Goal: Information Seeking & Learning: Learn about a topic

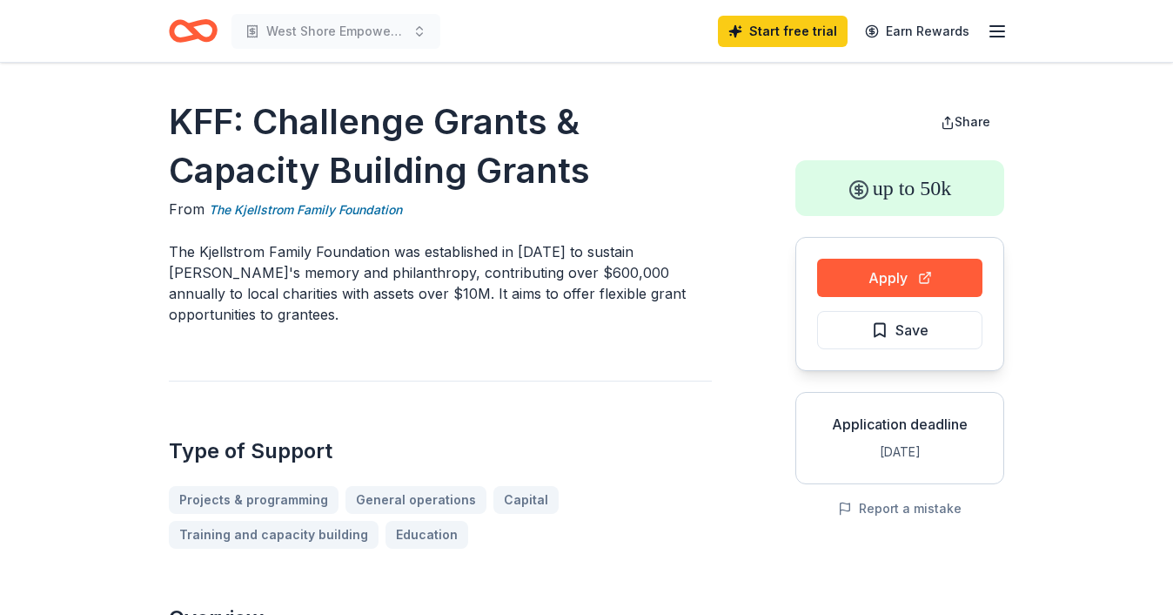
click at [178, 38] on icon "Home" at bounding box center [184, 30] width 27 height 17
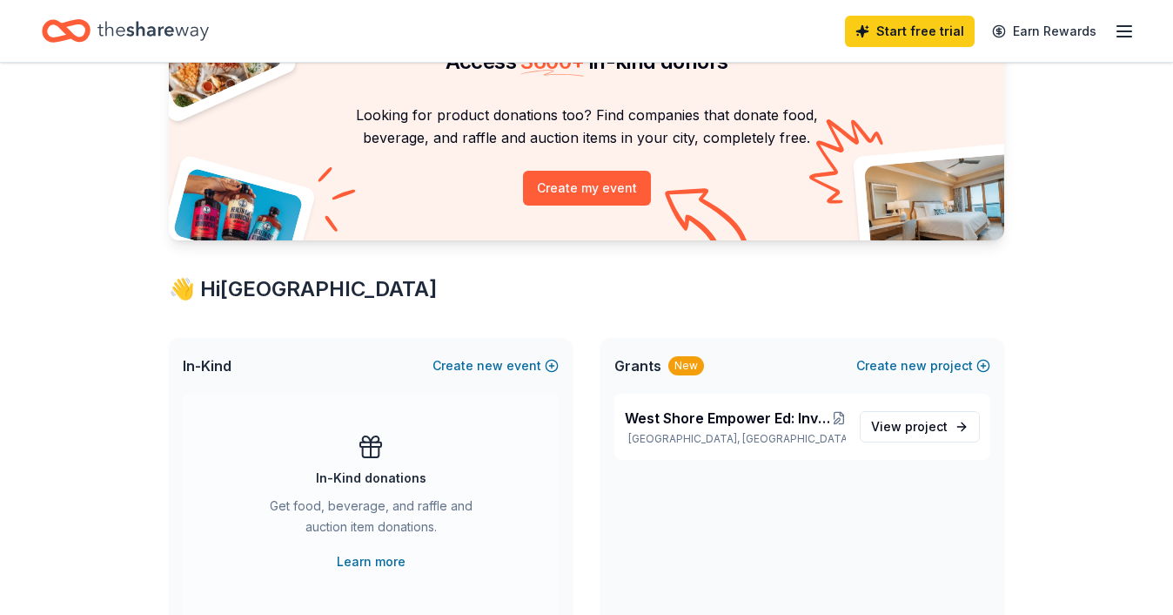
scroll to position [104, 0]
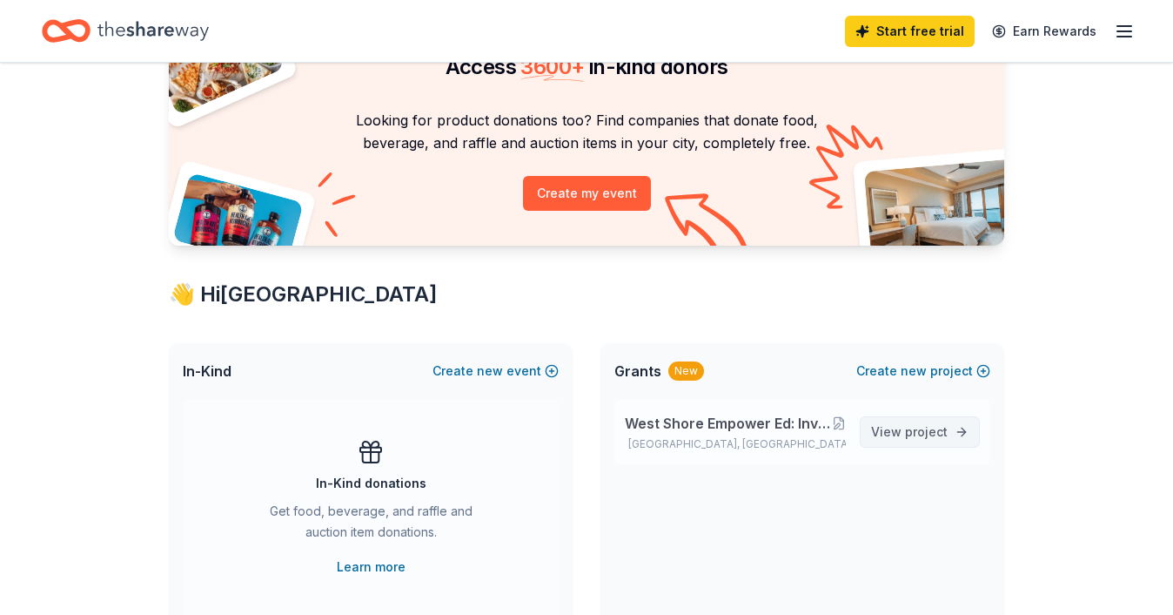
click at [944, 432] on span "project" at bounding box center [926, 431] width 43 height 15
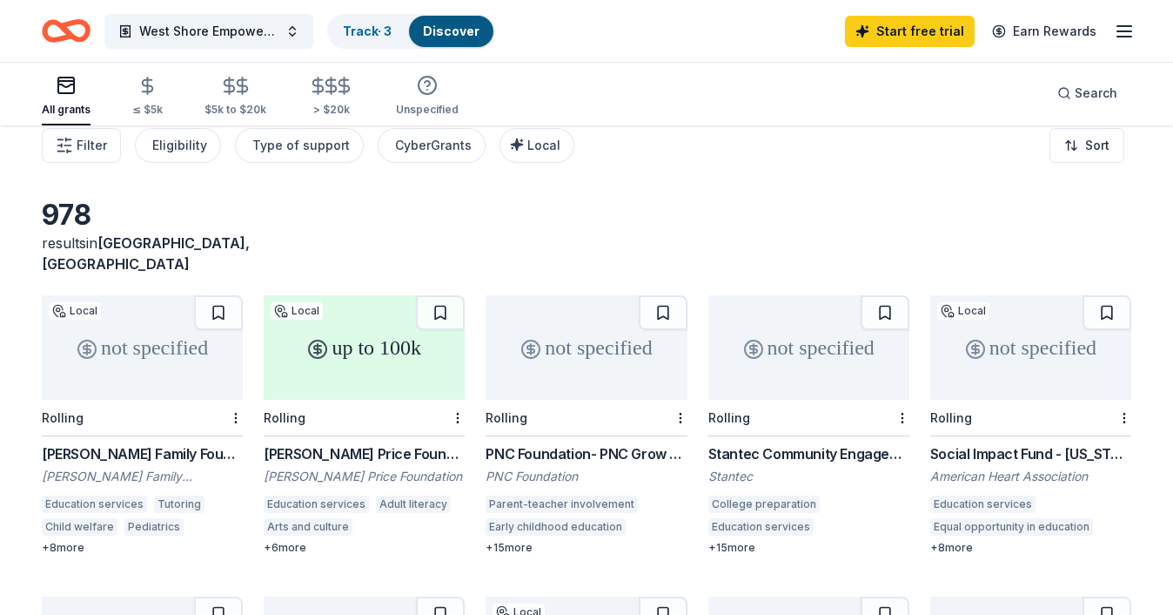
scroll to position [23, 0]
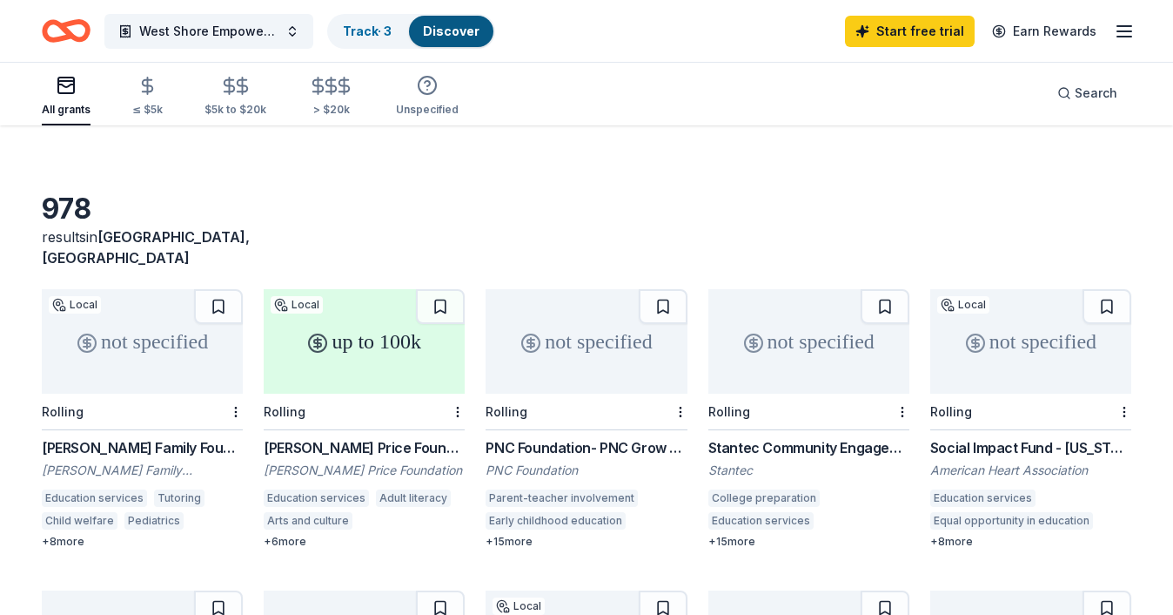
click at [384, 437] on div "[PERSON_NAME] Price Foundation Grants" at bounding box center [364, 447] width 201 height 21
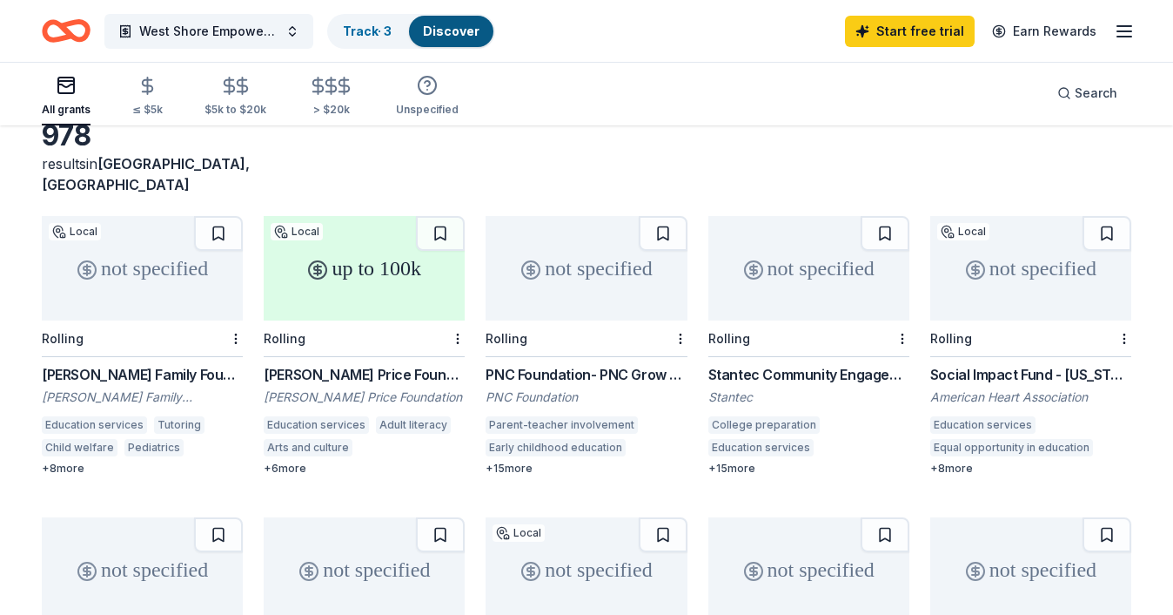
scroll to position [97, 0]
click at [641, 363] on div "PNC Foundation- PNC Grow Up Great" at bounding box center [586, 373] width 201 height 21
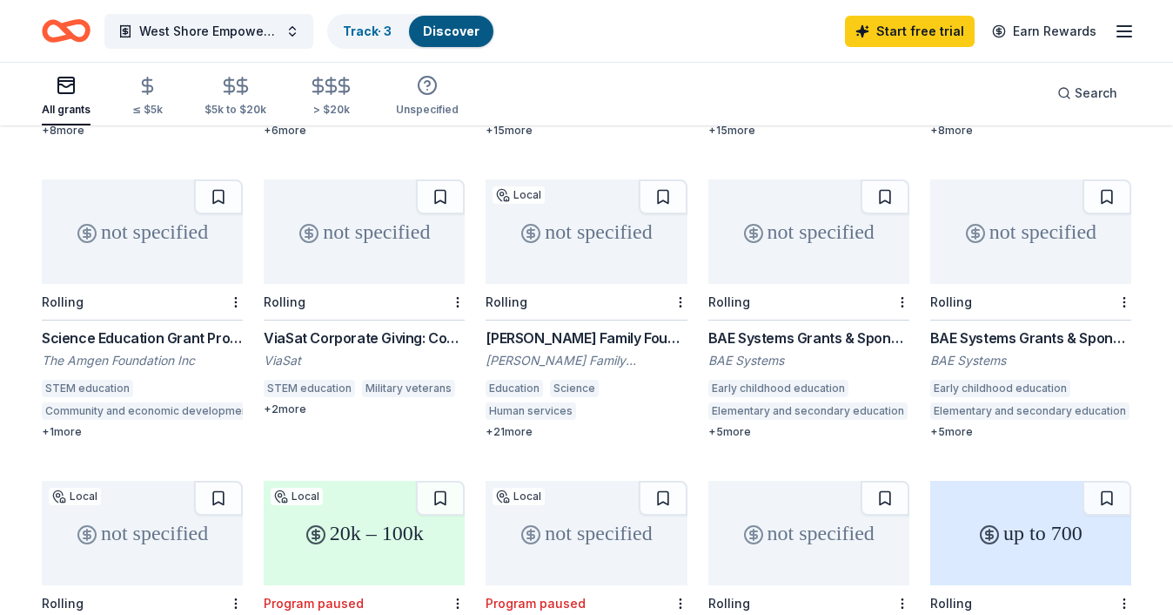
scroll to position [434, 0]
click at [827, 326] on div "BAE Systems Grants & Sponsorships" at bounding box center [809, 336] width 201 height 21
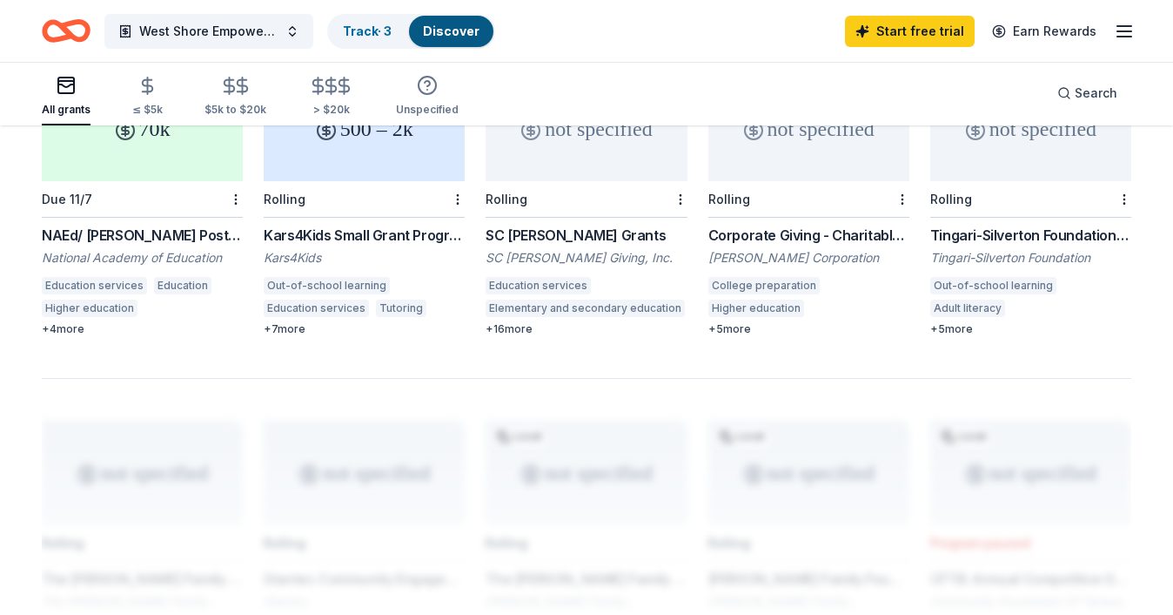
scroll to position [1130, 0]
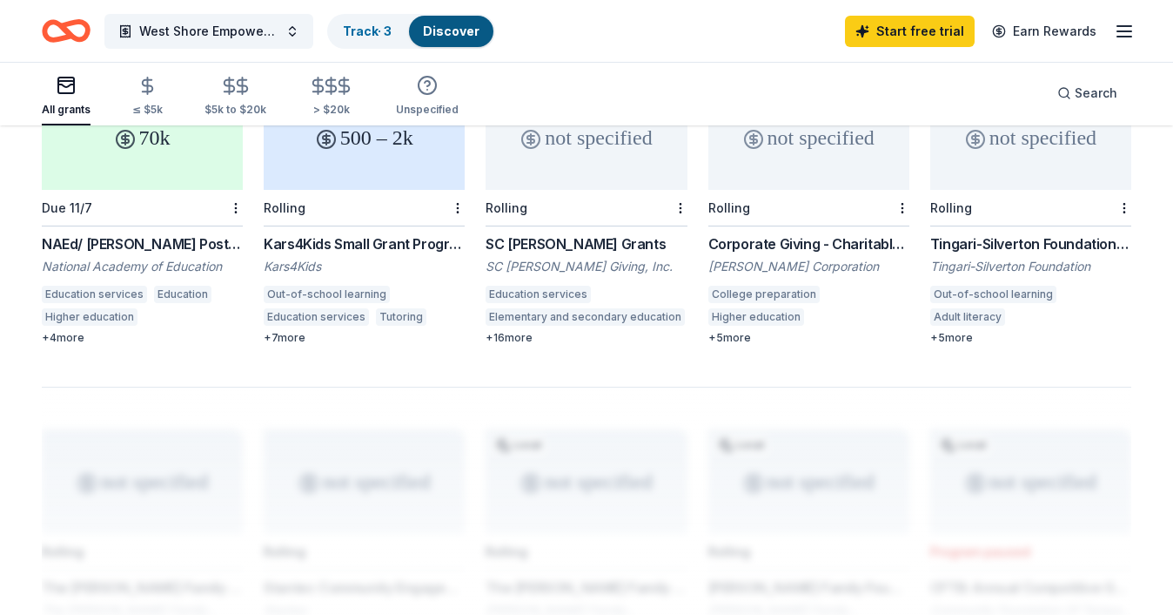
click at [576, 233] on div "SC Johnson Grants" at bounding box center [586, 243] width 201 height 21
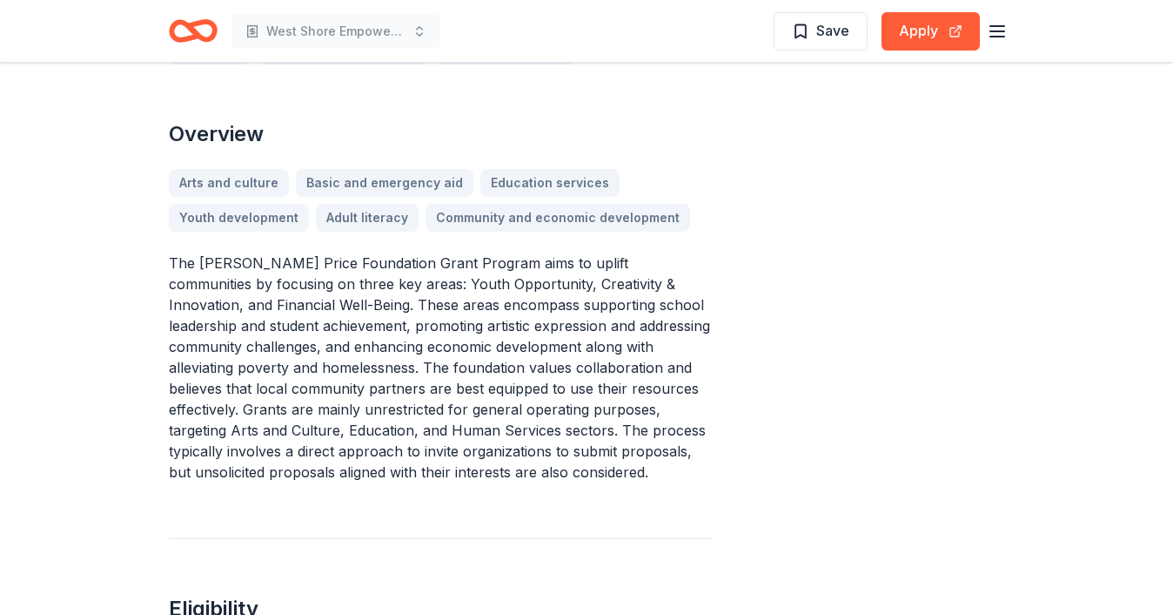
scroll to position [559, 0]
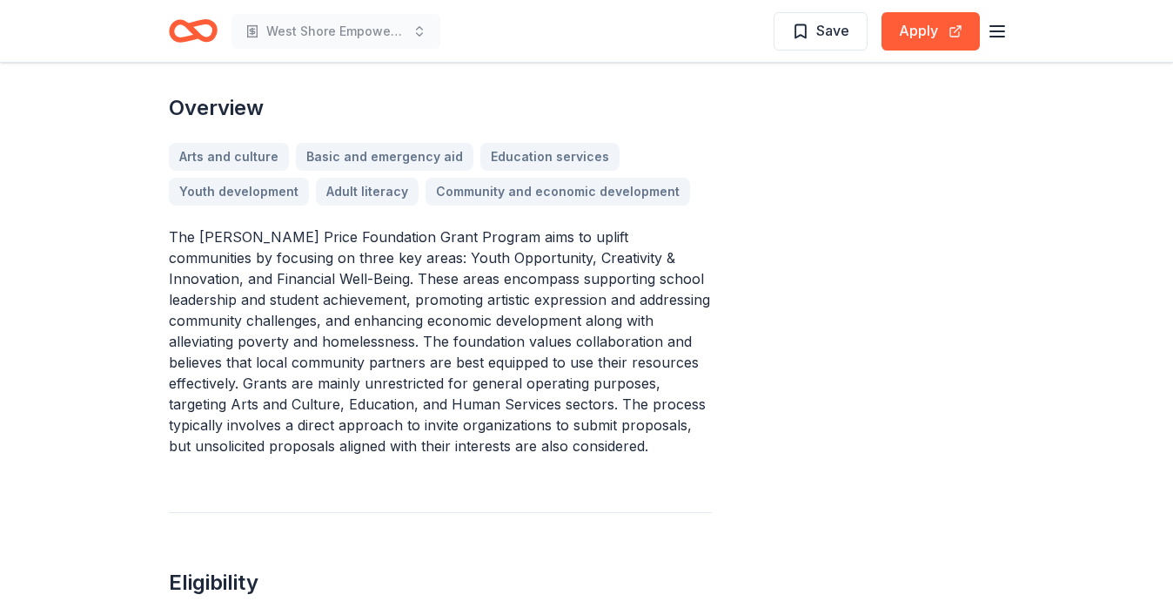
drag, startPoint x: 178, startPoint y: 215, endPoint x: 581, endPoint y: 262, distance: 405.8
click at [581, 262] on p "The [PERSON_NAME] Price Foundation Grant Program aims to uplift communities by …" at bounding box center [440, 341] width 543 height 230
drag, startPoint x: 184, startPoint y: 225, endPoint x: 451, endPoint y: 311, distance: 280.5
click at [453, 312] on p "The [PERSON_NAME] Price Foundation Grant Program aims to uplift communities by …" at bounding box center [440, 341] width 543 height 230
drag, startPoint x: 465, startPoint y: 333, endPoint x: 425, endPoint y: 253, distance: 88.8
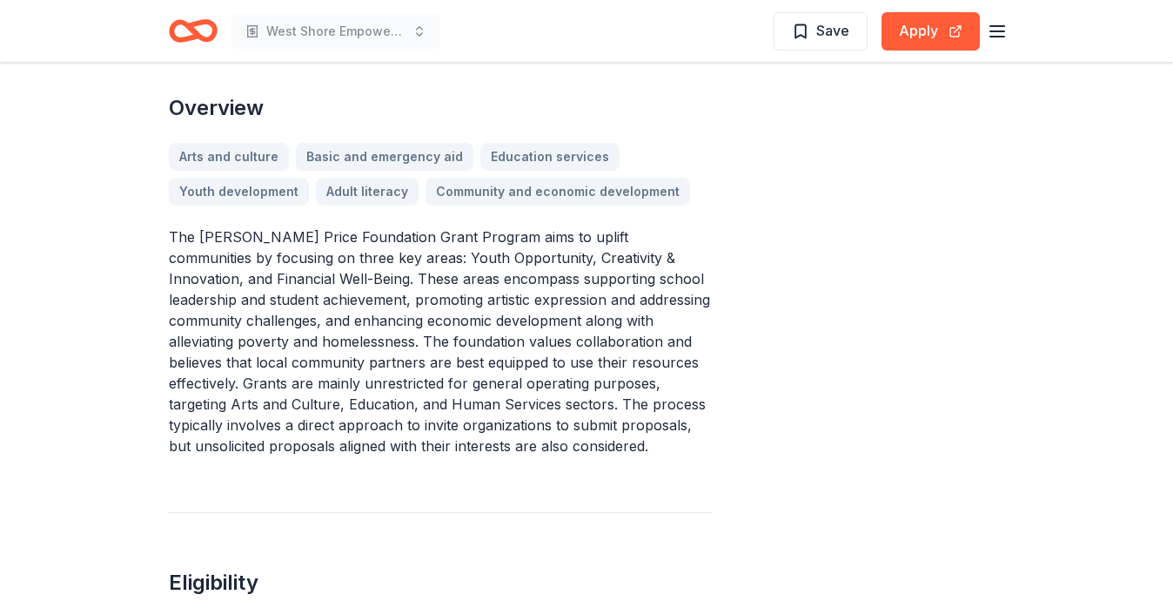
click at [425, 253] on p "The [PERSON_NAME] Price Foundation Grant Program aims to uplift communities by …" at bounding box center [440, 341] width 543 height 230
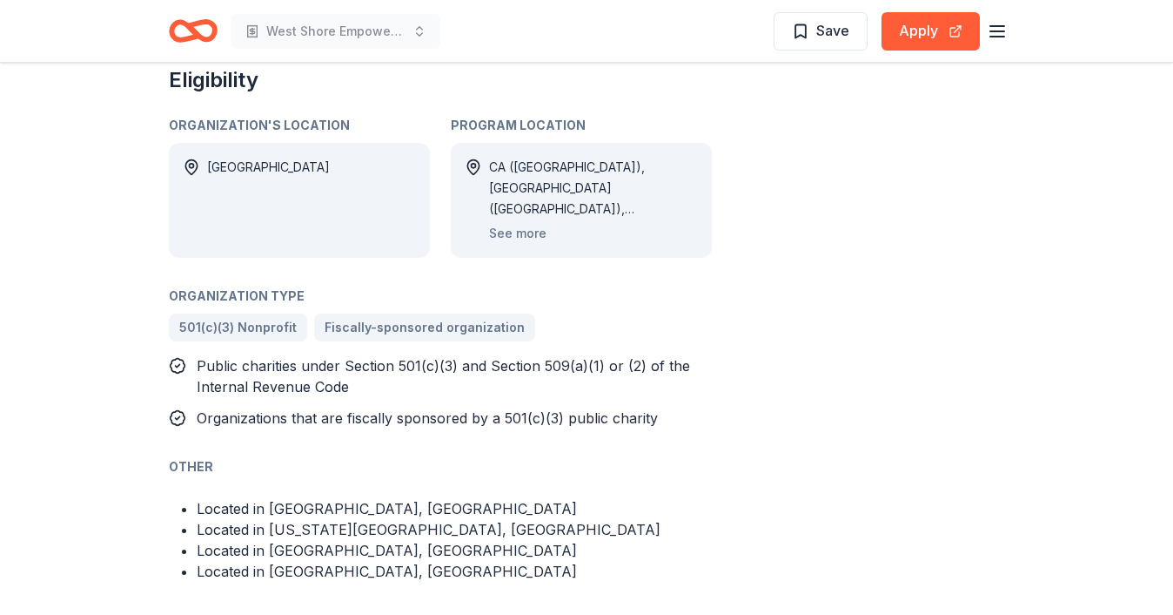
scroll to position [1063, 0]
click at [525, 221] on button "See more" at bounding box center [517, 231] width 57 height 21
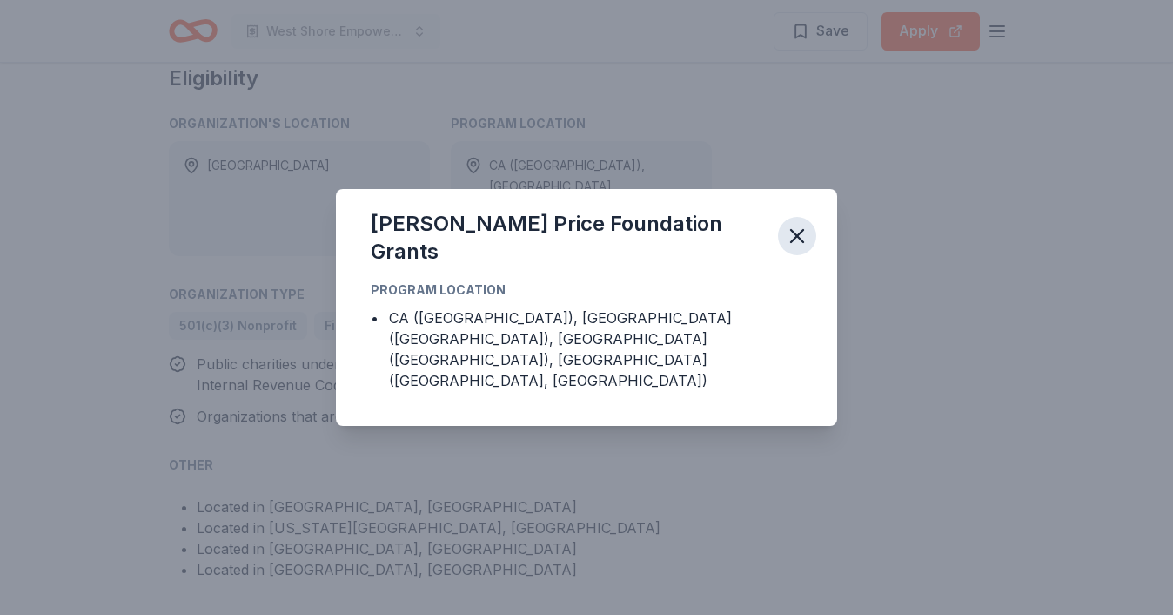
click at [803, 242] on icon "button" at bounding box center [797, 236] width 12 height 12
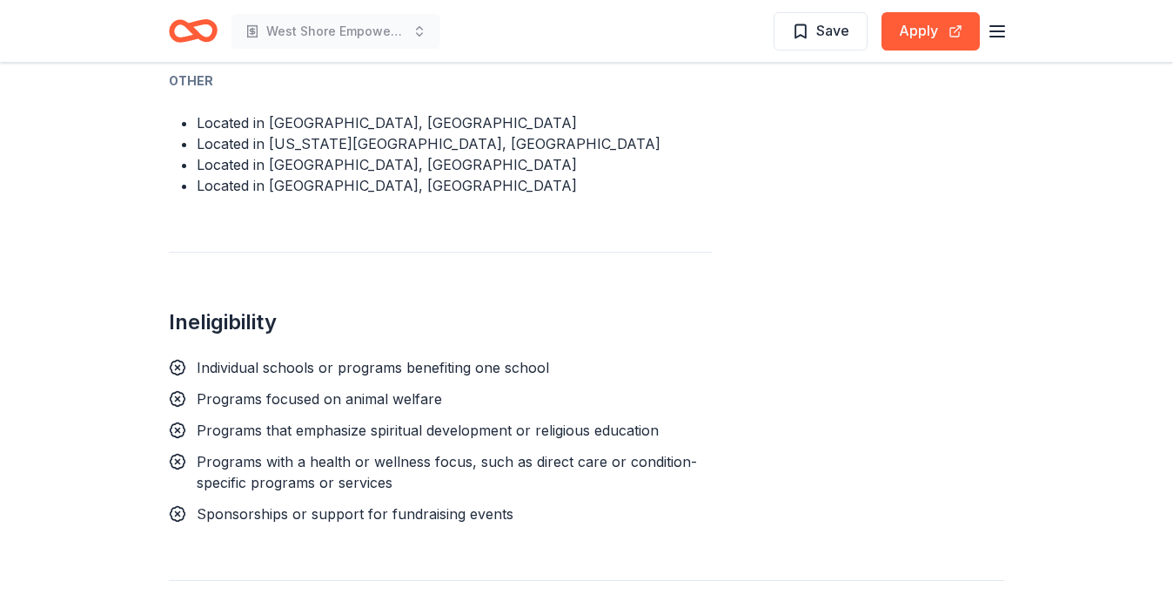
scroll to position [1401, 0]
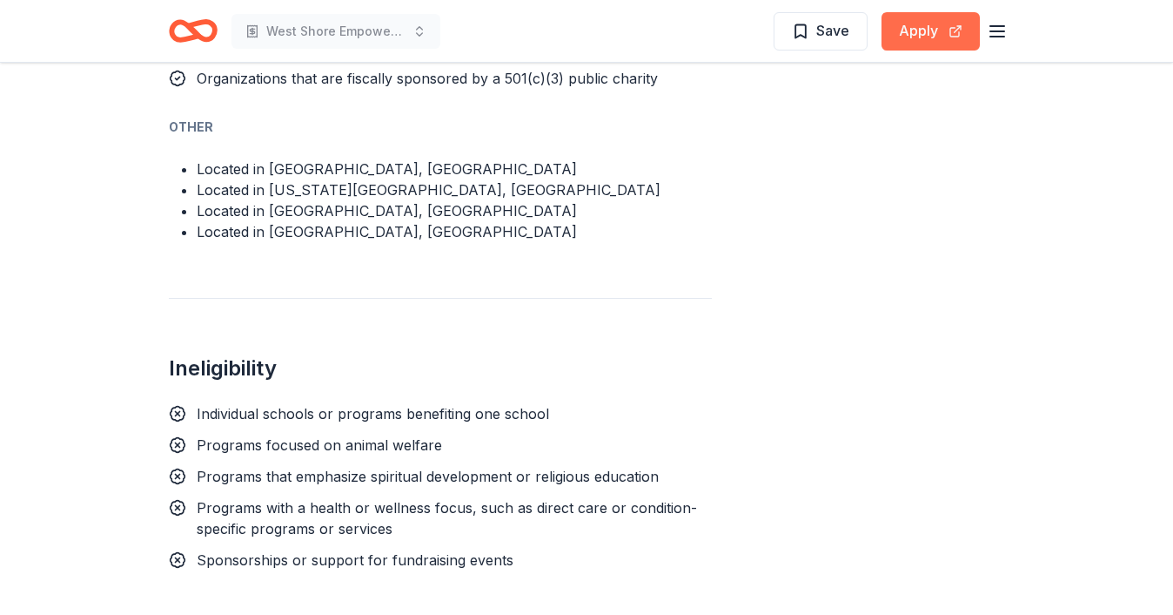
click at [901, 27] on button "Apply" at bounding box center [931, 31] width 98 height 38
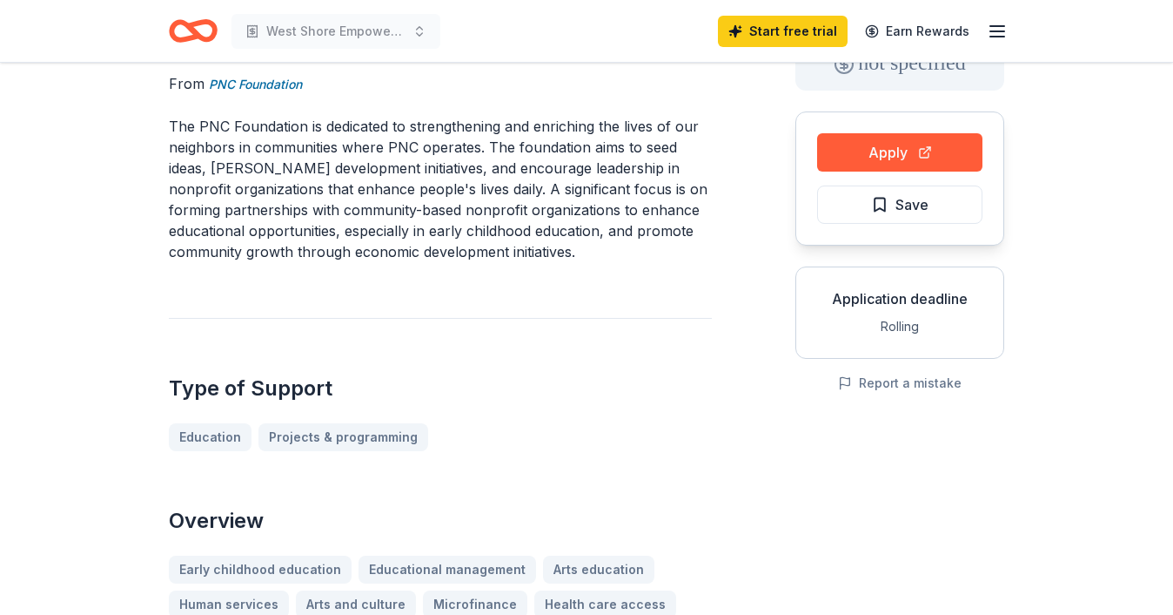
scroll to position [127, 0]
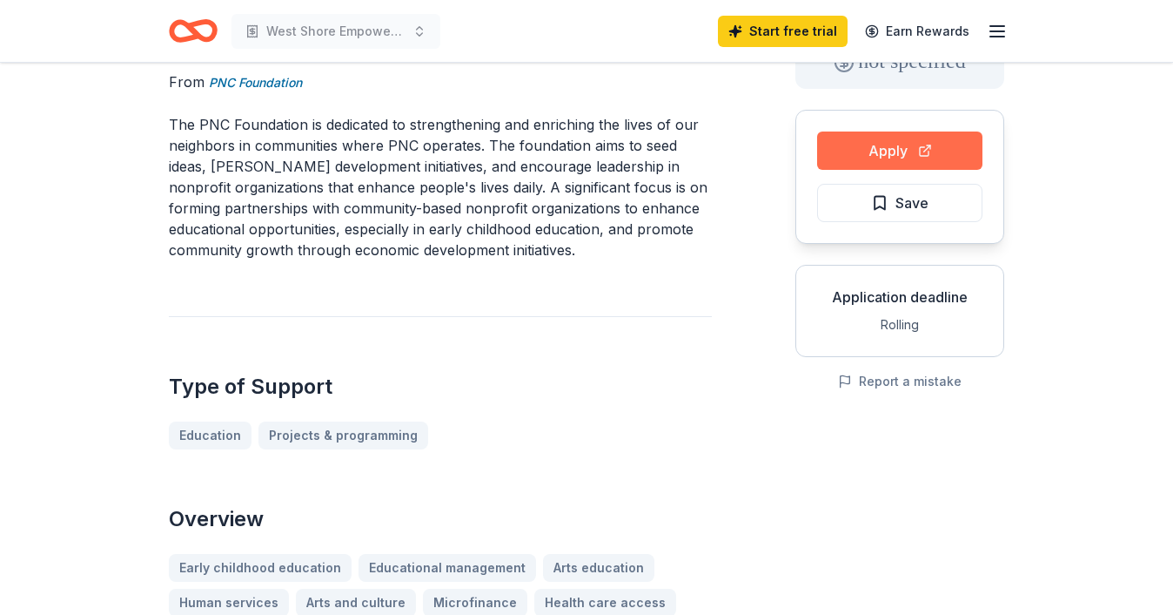
click at [883, 143] on button "Apply" at bounding box center [899, 150] width 165 height 38
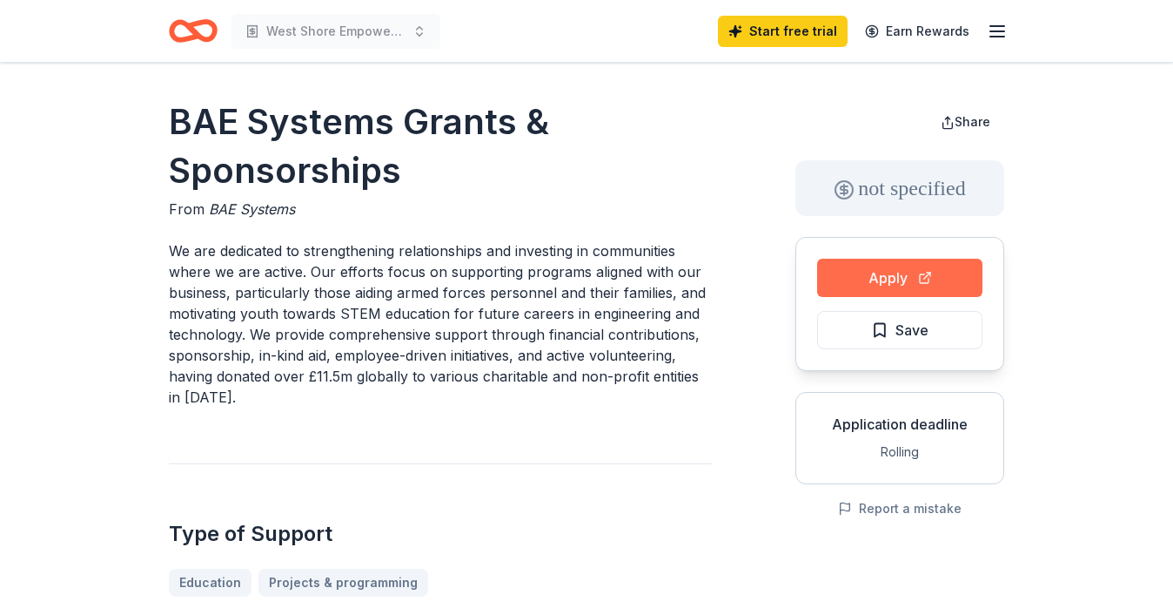
click at [870, 277] on button "Apply" at bounding box center [899, 278] width 165 height 38
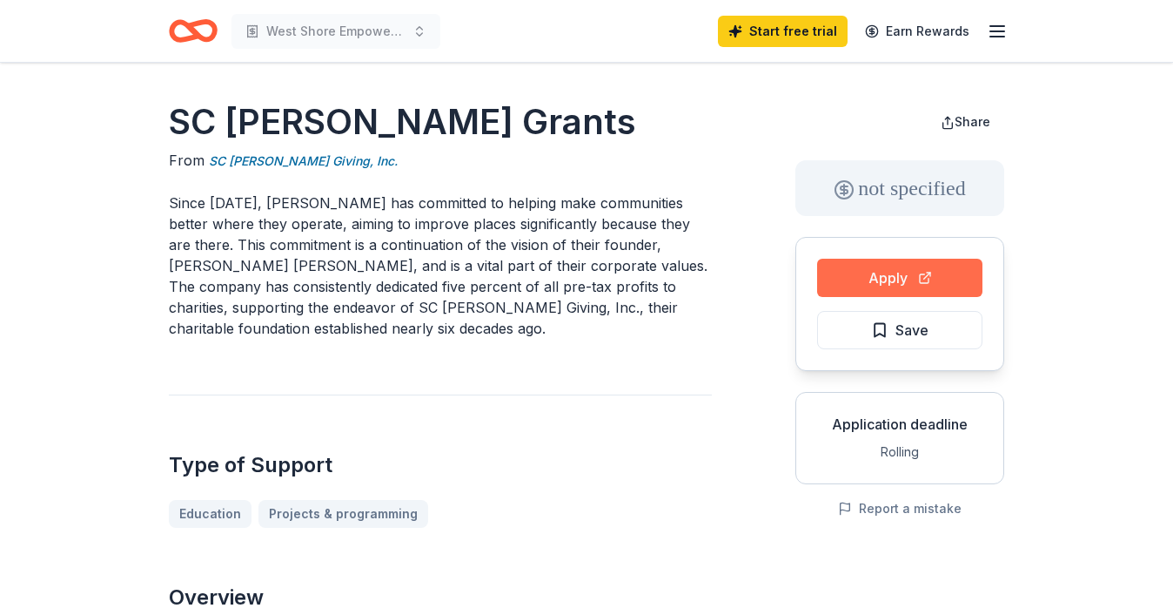
click at [934, 271] on button "Apply" at bounding box center [899, 278] width 165 height 38
